Goal: Transaction & Acquisition: Purchase product/service

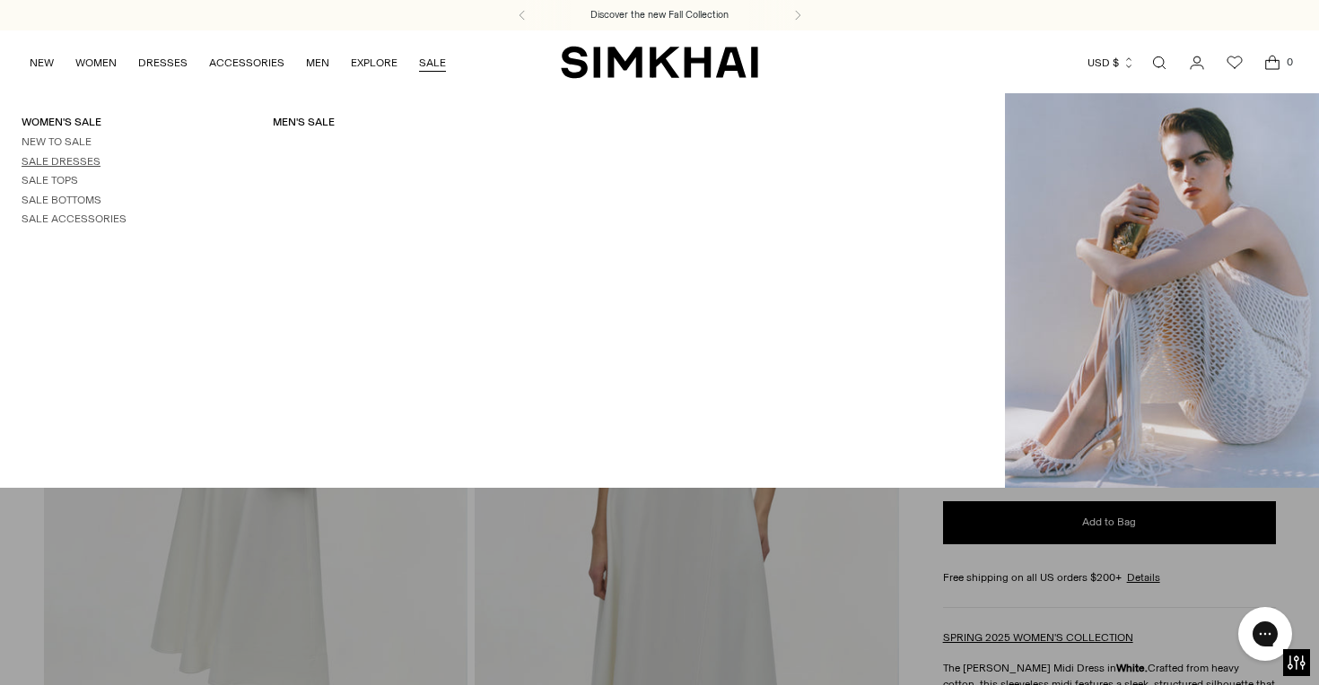
click at [57, 155] on link "Sale Dresses" at bounding box center [61, 161] width 79 height 13
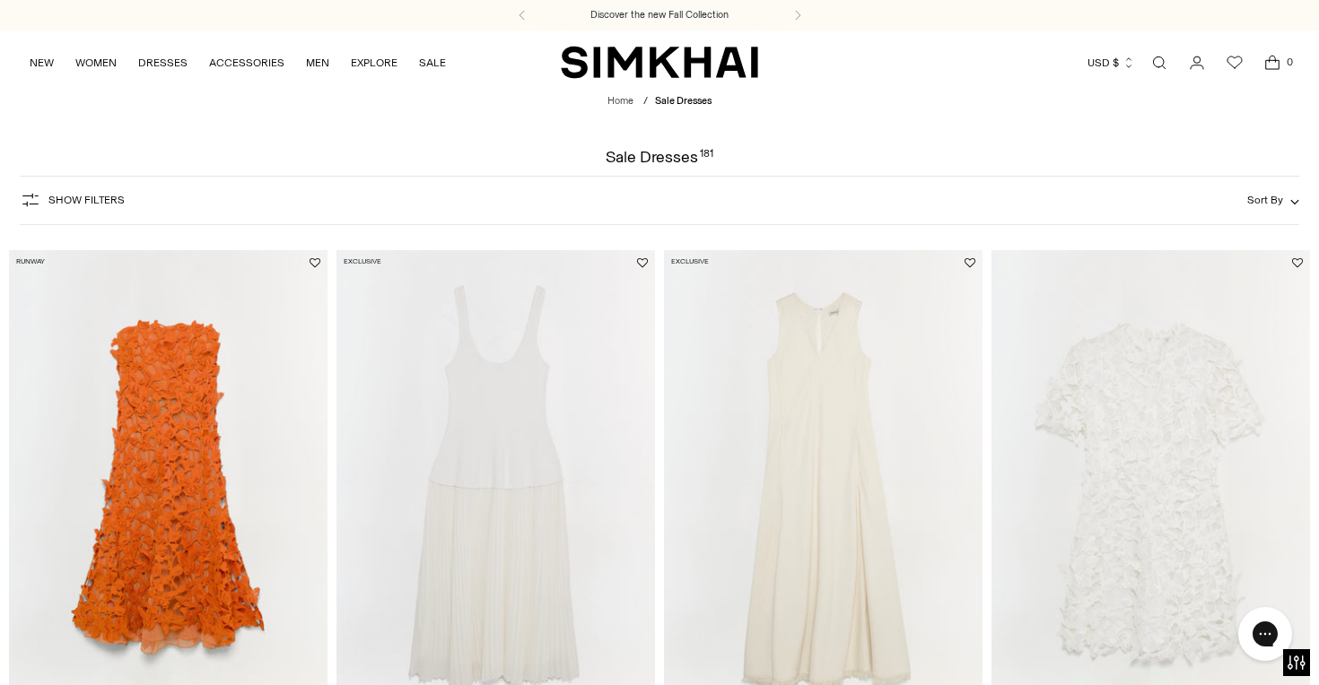
click at [0, 0] on x-extension-template at bounding box center [0, 0] width 0 height 0
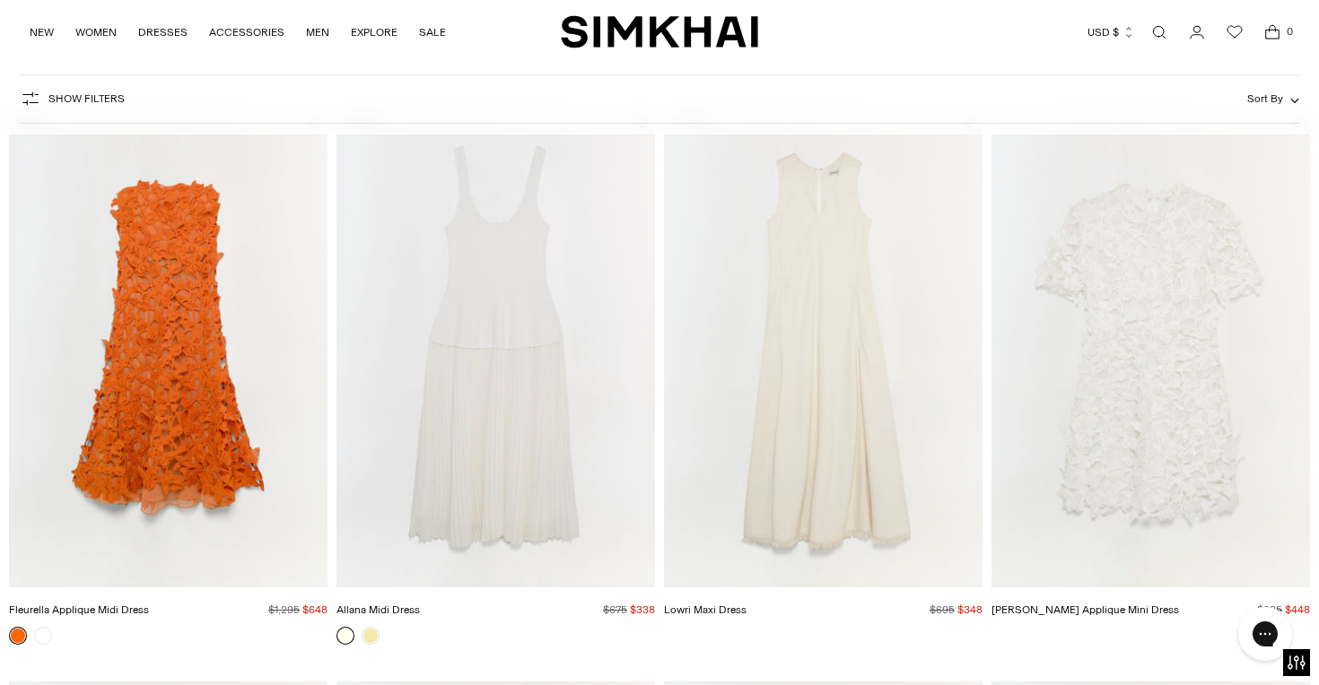
scroll to position [143, 0]
click at [370, 636] on link at bounding box center [371, 633] width 18 height 18
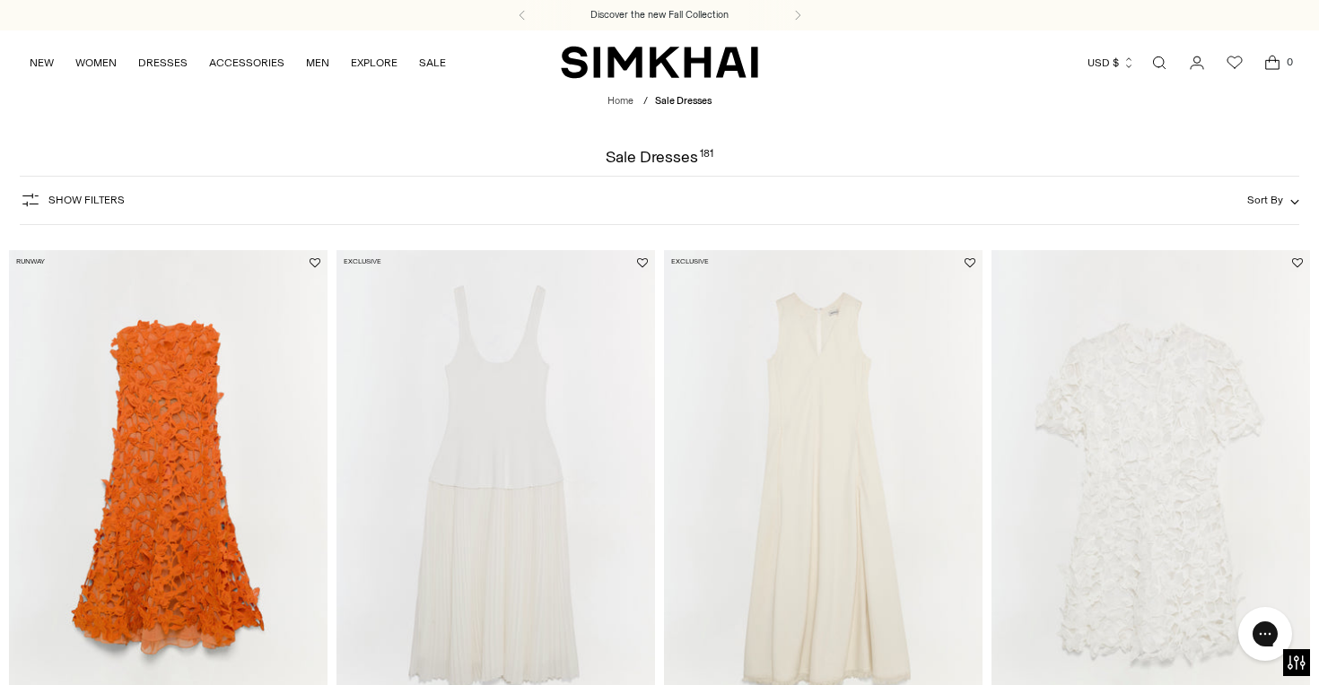
scroll to position [638, 0]
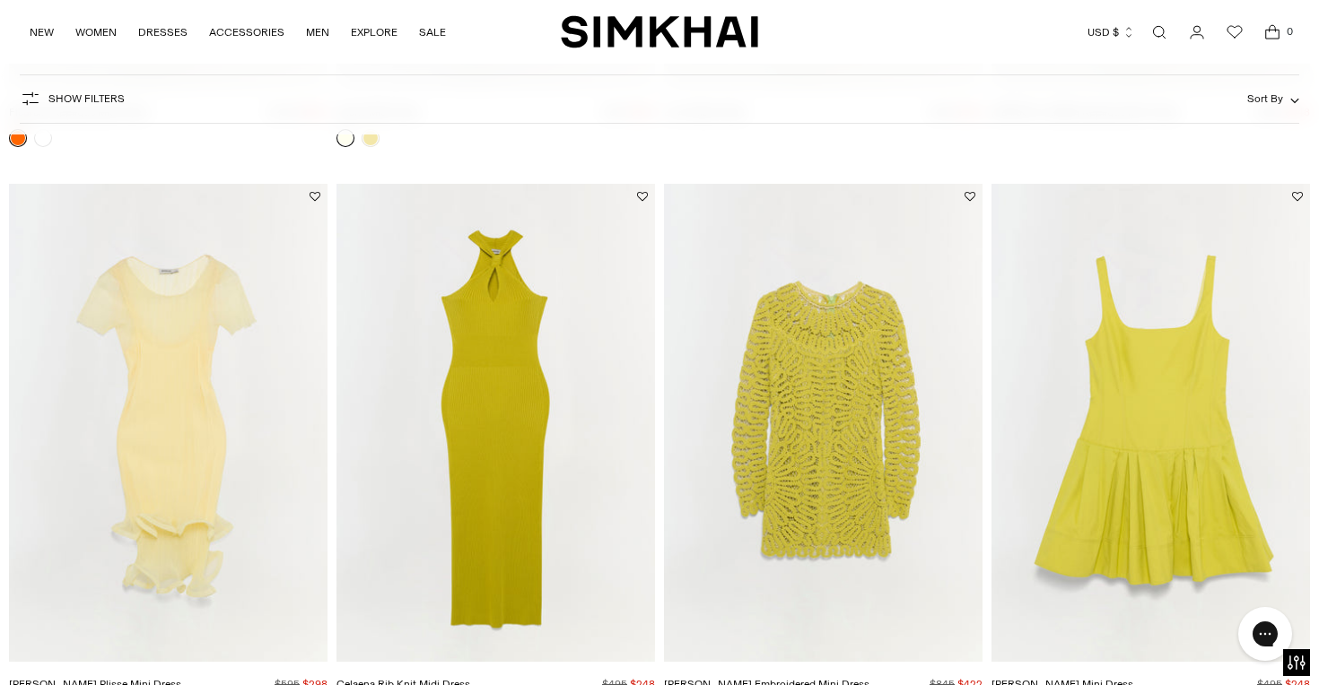
click at [0, 0] on img "Jett Plisse Mini Dress" at bounding box center [0, 0] width 0 height 0
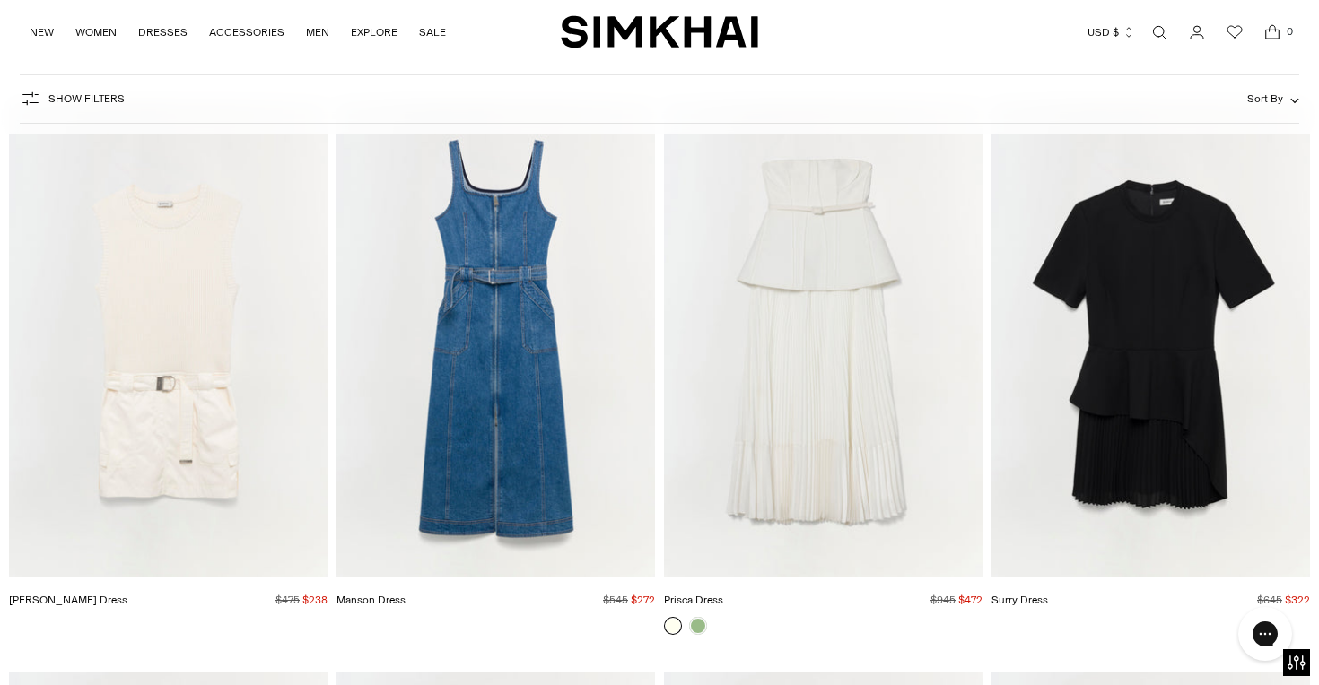
scroll to position [8152, 0]
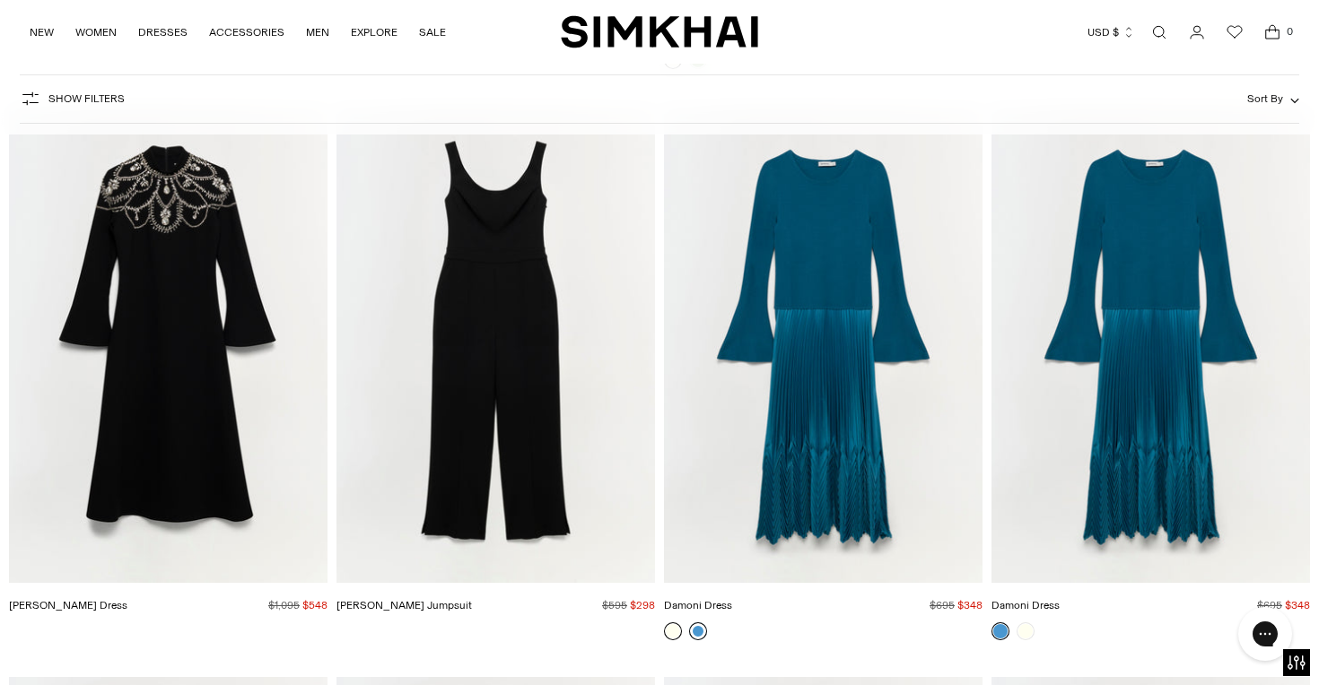
click at [703, 633] on link at bounding box center [698, 632] width 18 height 18
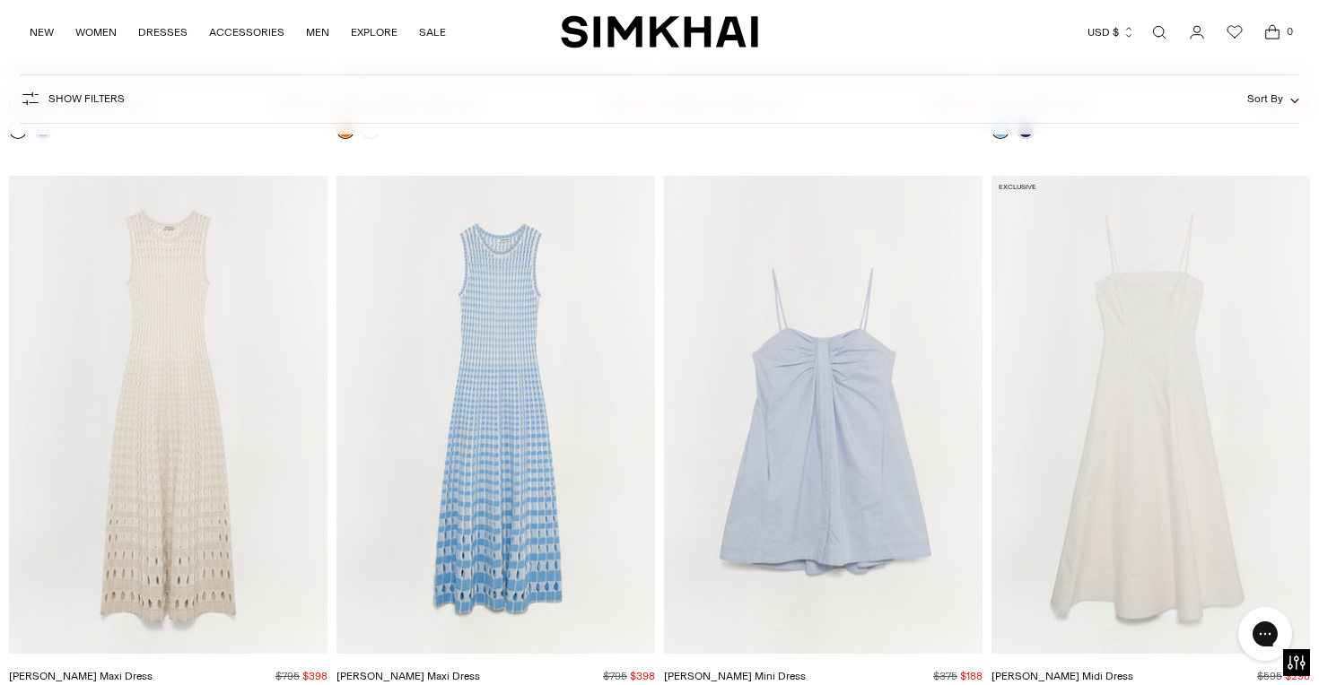
scroll to position [14939, 0]
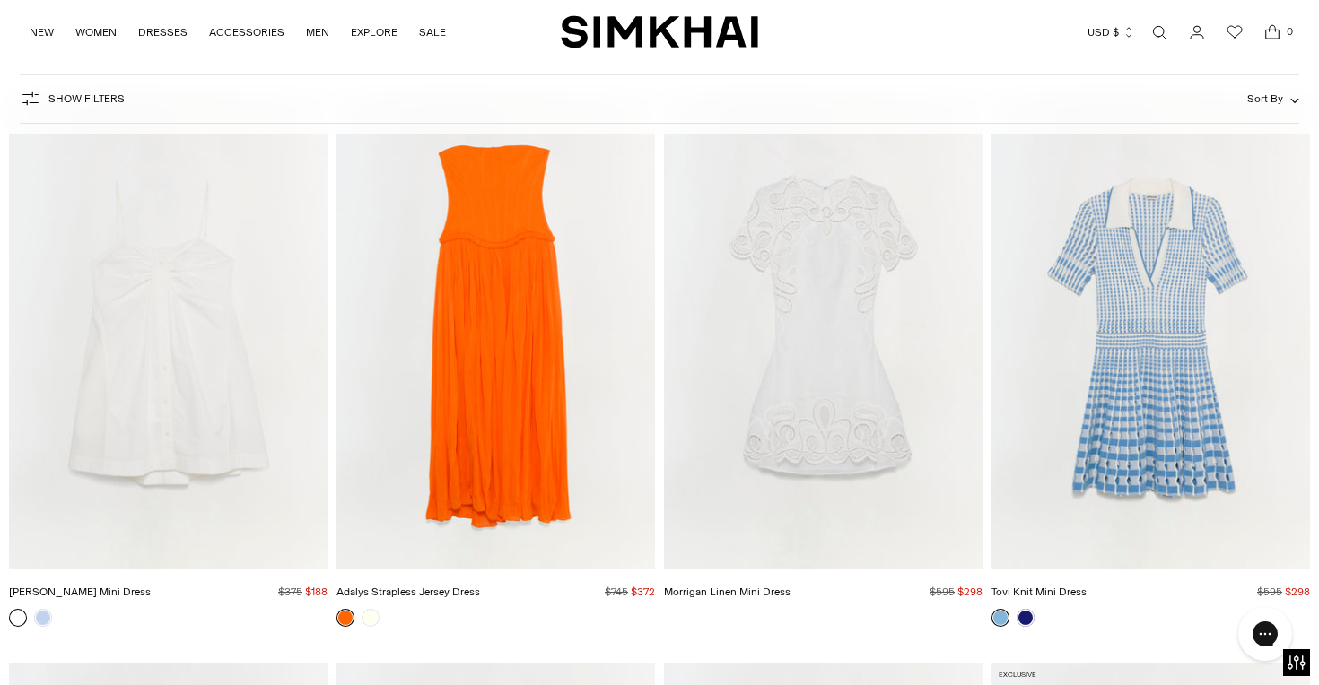
click at [0, 0] on img "Tovi Knit Mini Dress" at bounding box center [0, 0] width 0 height 0
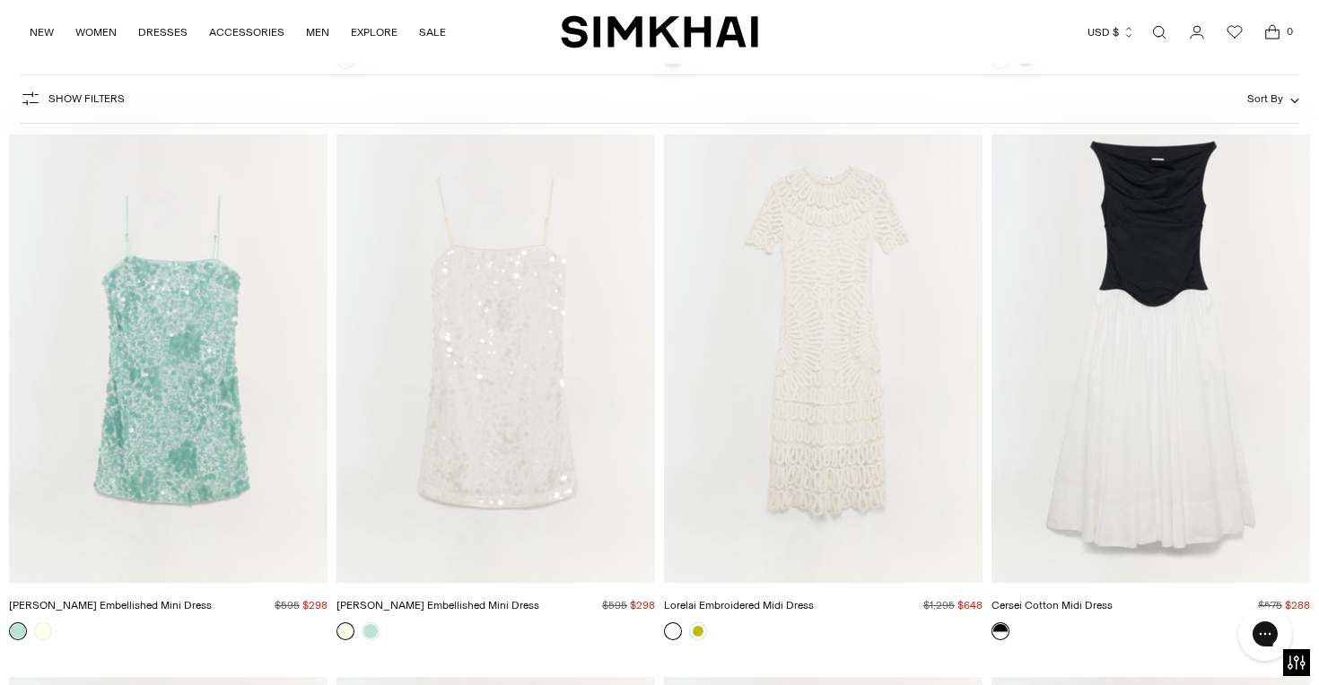
scroll to position [17192, 0]
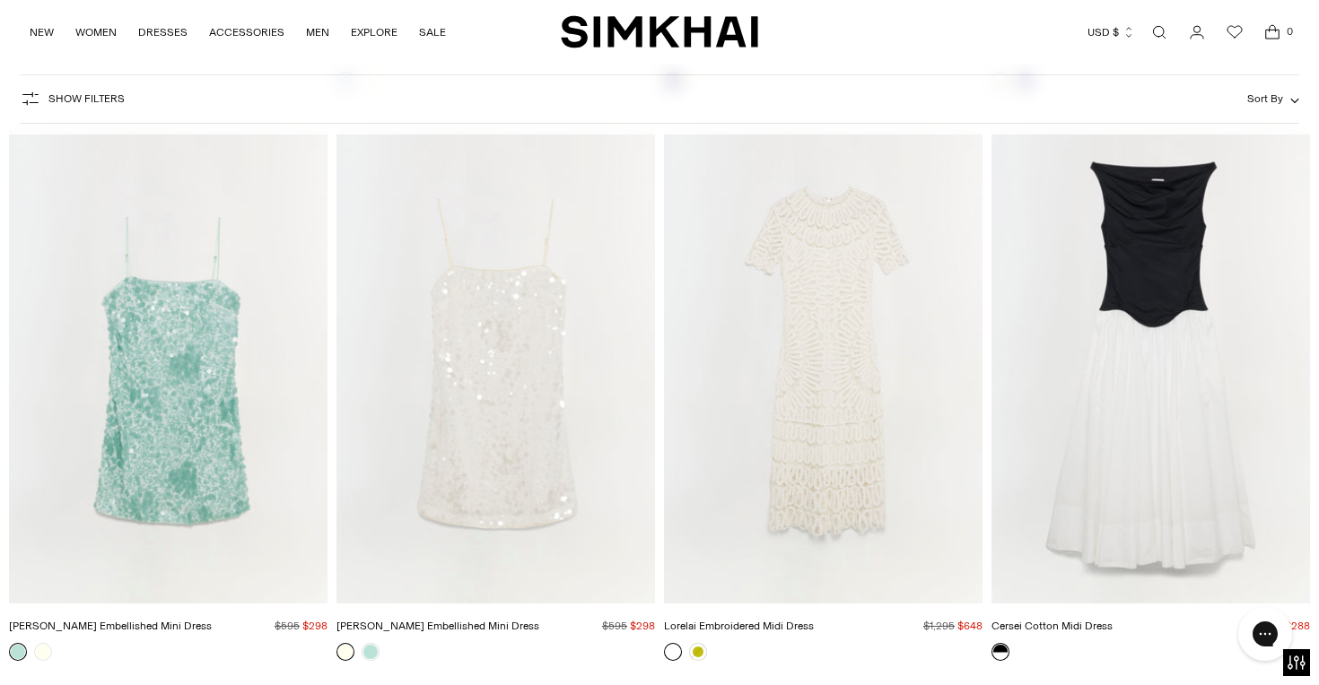
click at [1164, 42] on link "Open search modal" at bounding box center [1159, 32] width 36 height 36
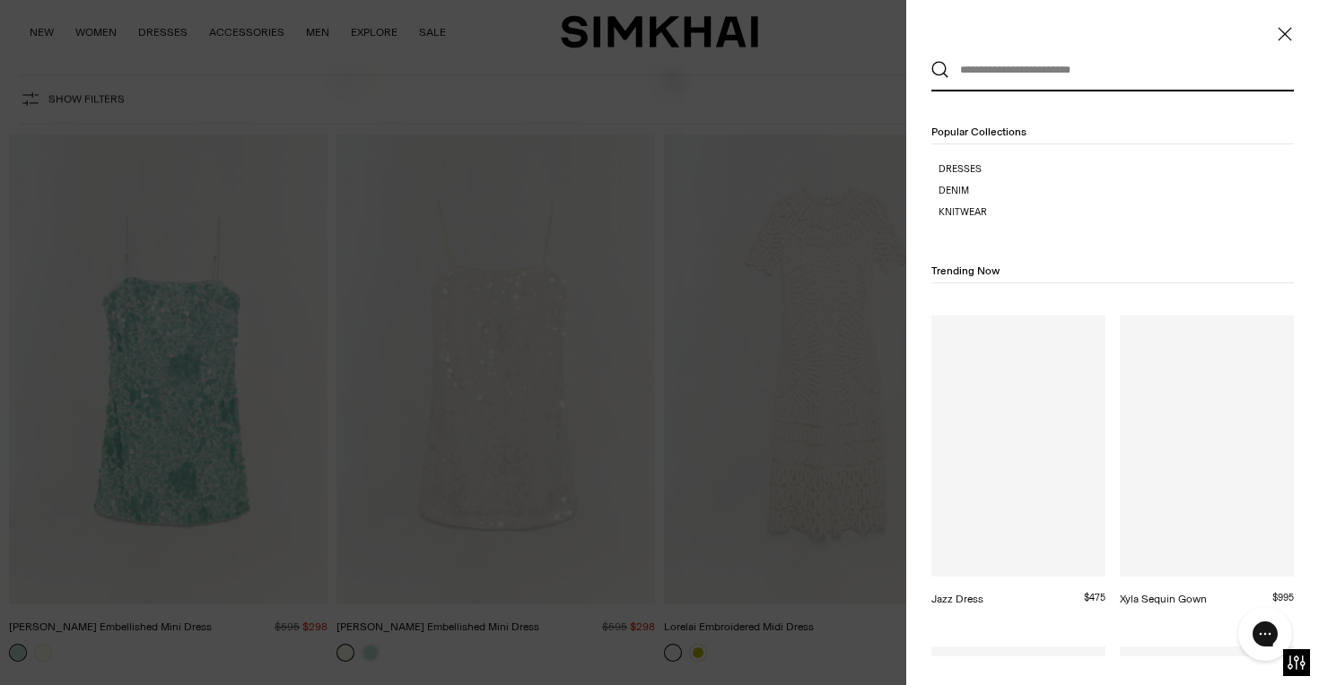
scroll to position [0, 0]
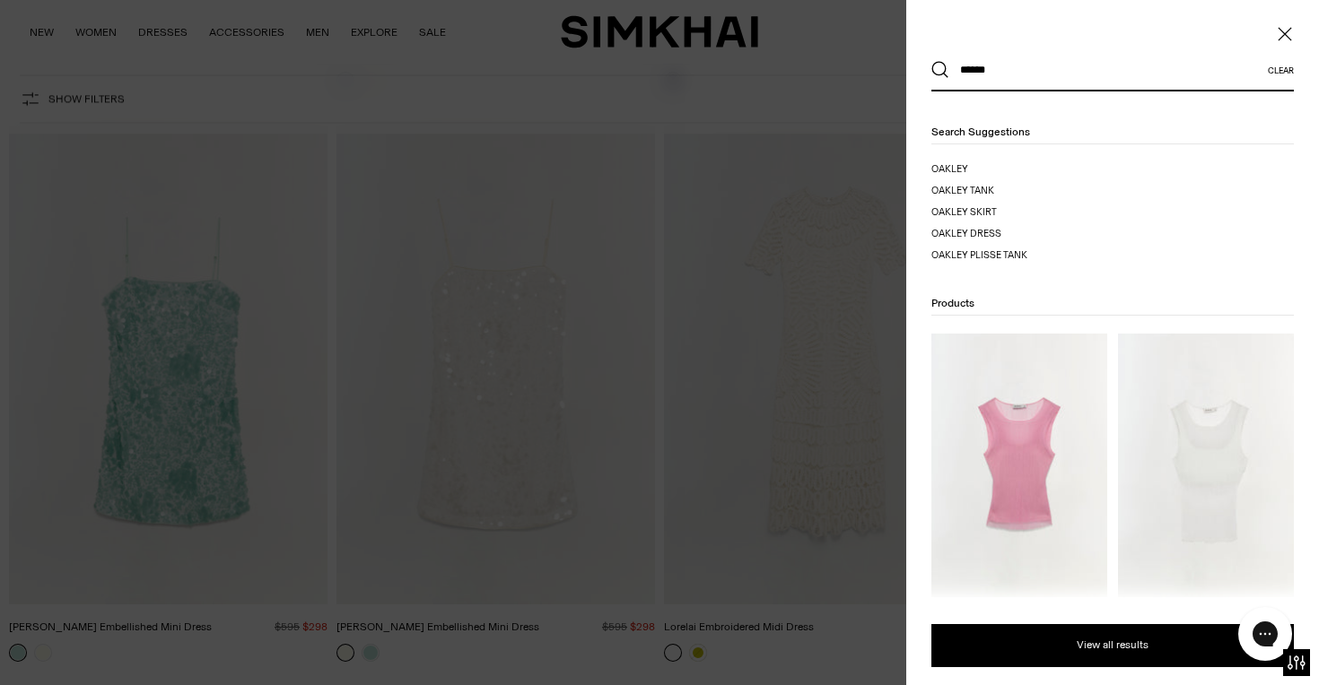
type input "******"
click at [931, 61] on button "Search" at bounding box center [940, 70] width 18 height 18
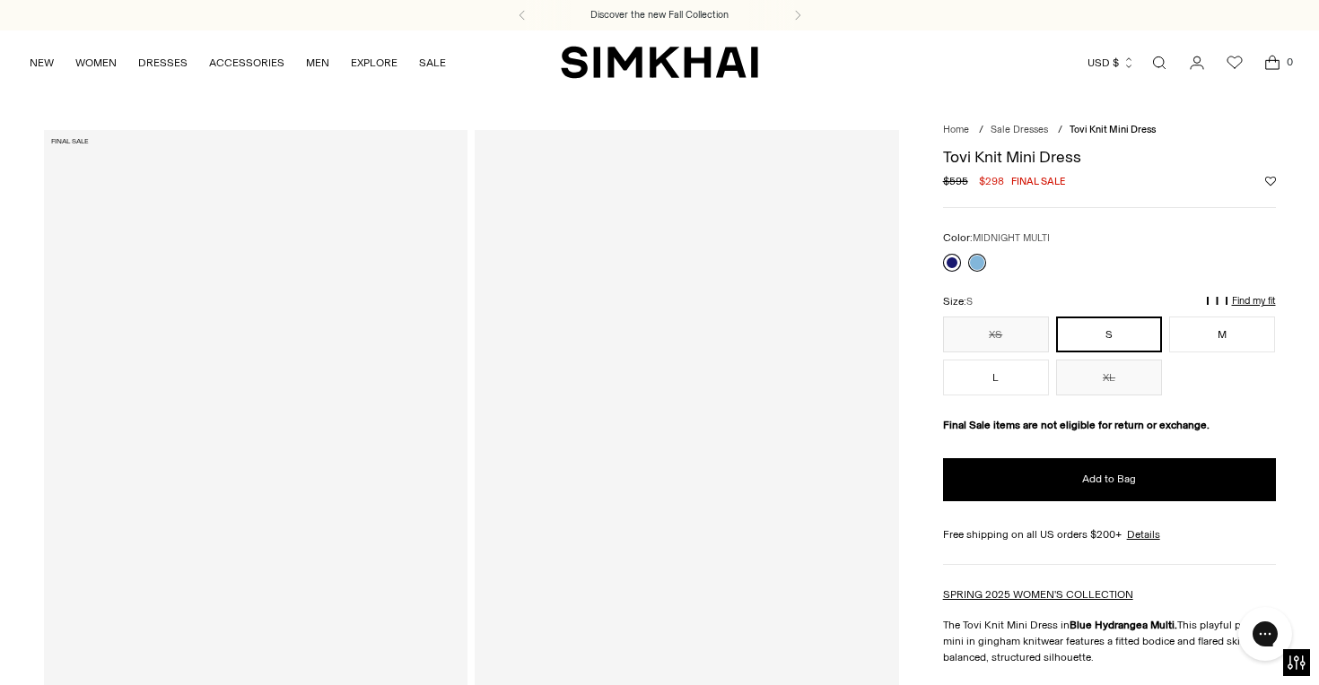
click at [960, 264] on link at bounding box center [952, 263] width 18 height 18
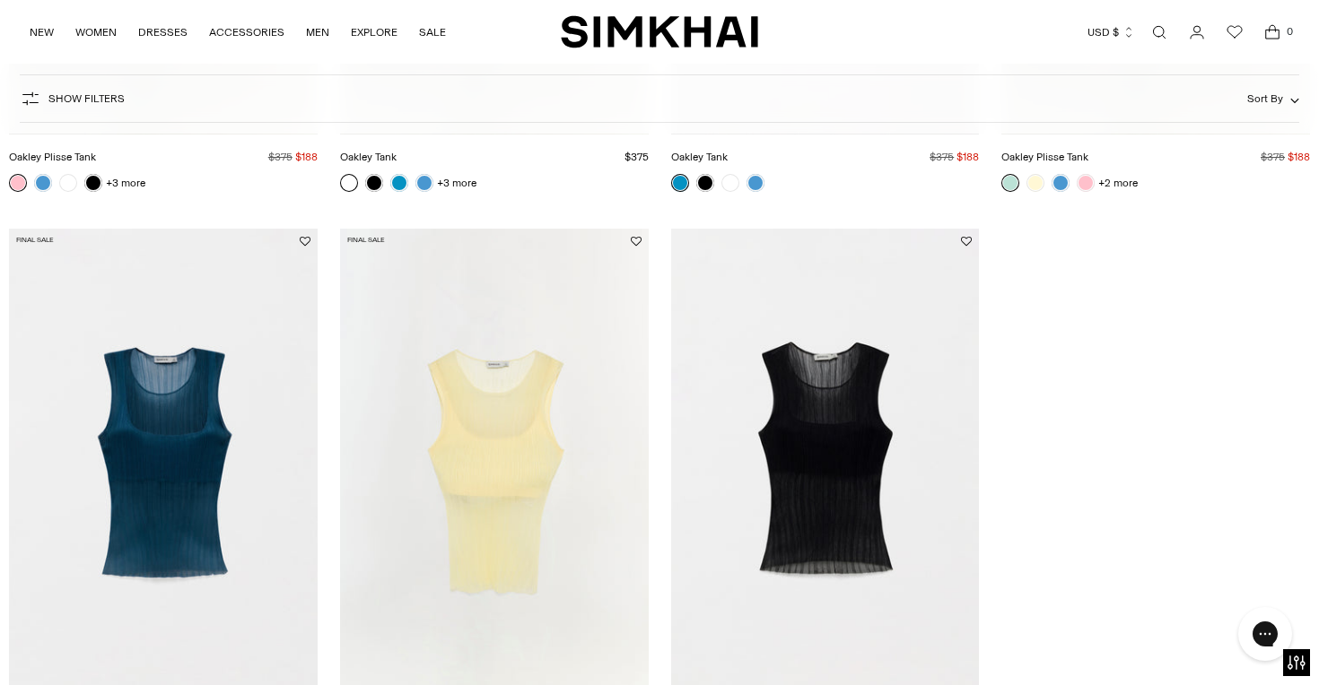
scroll to position [645, 0]
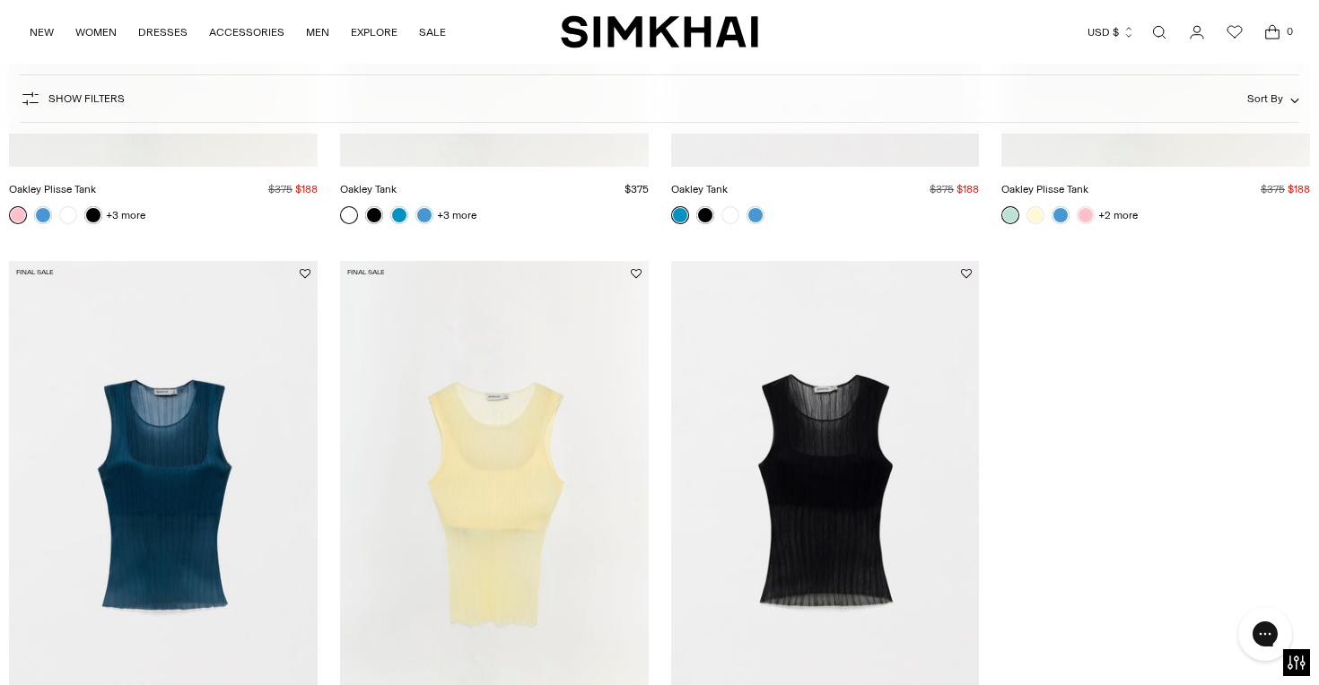
click at [0, 0] on img "Oakley Tank" at bounding box center [0, 0] width 0 height 0
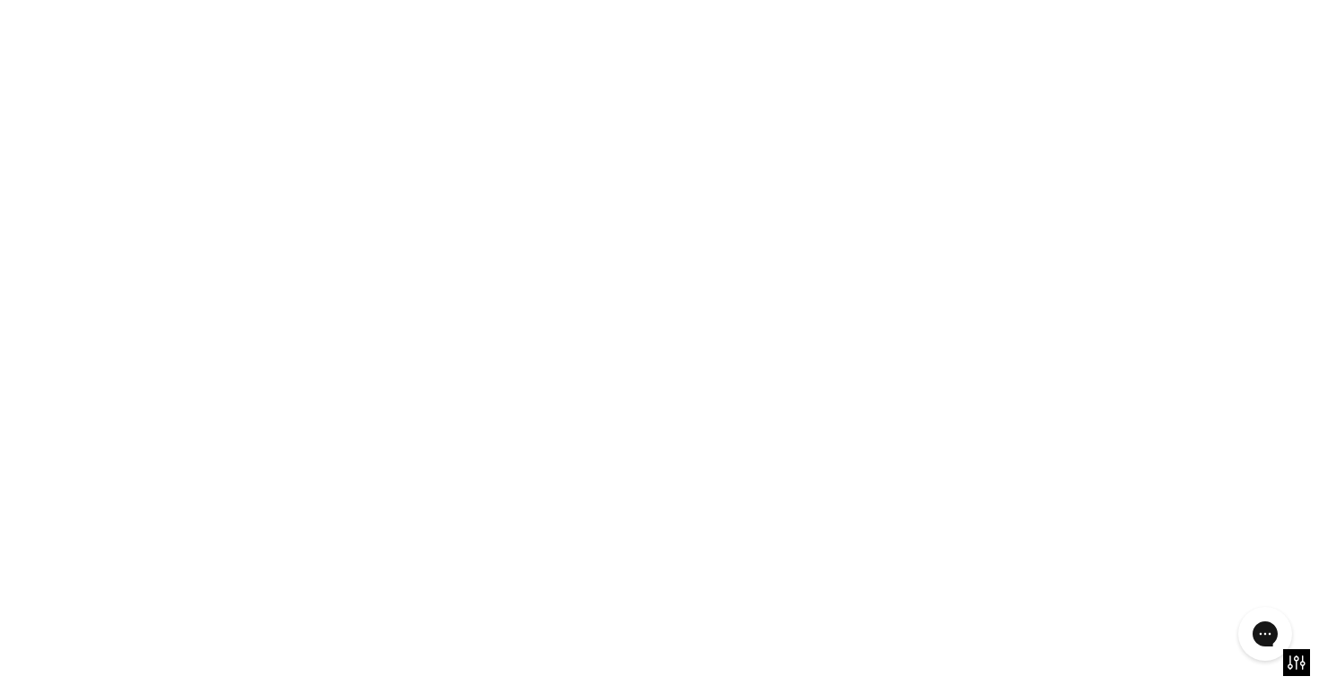
scroll to position [799, 0]
